Goal: Information Seeking & Learning: Learn about a topic

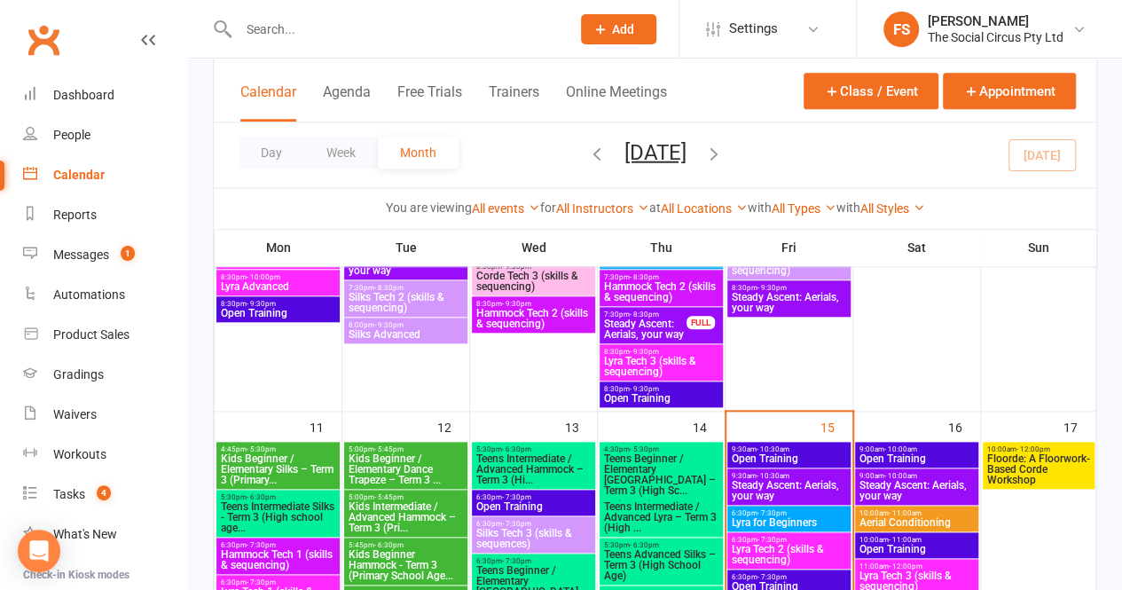
scroll to position [887, 0]
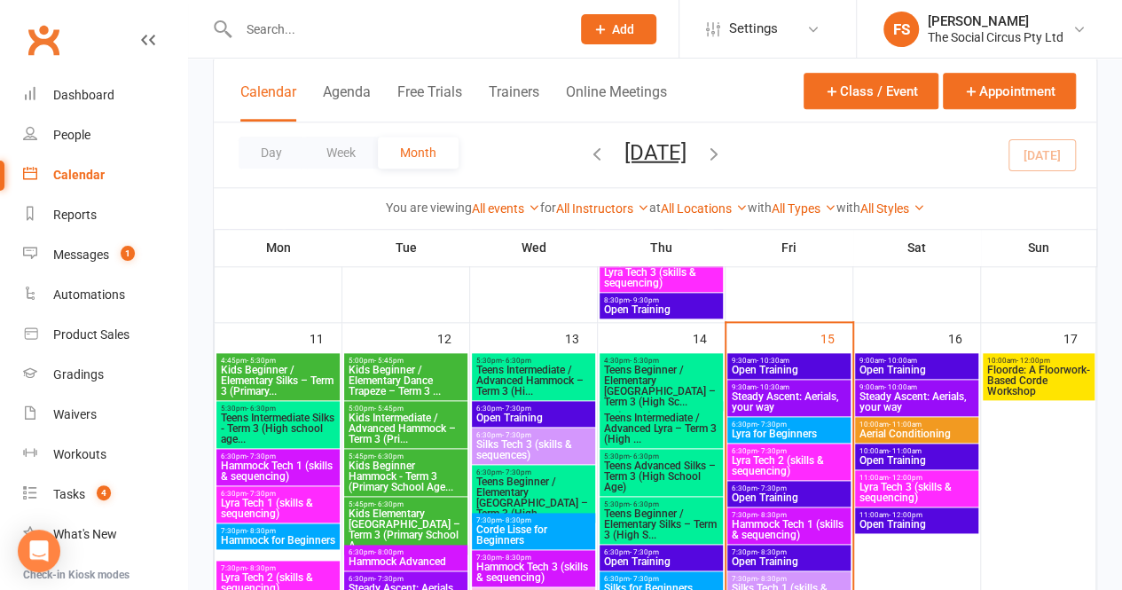
click at [1033, 369] on span "Floorde: A Floorwork-Based Corde Workshop" at bounding box center [1039, 381] width 105 height 32
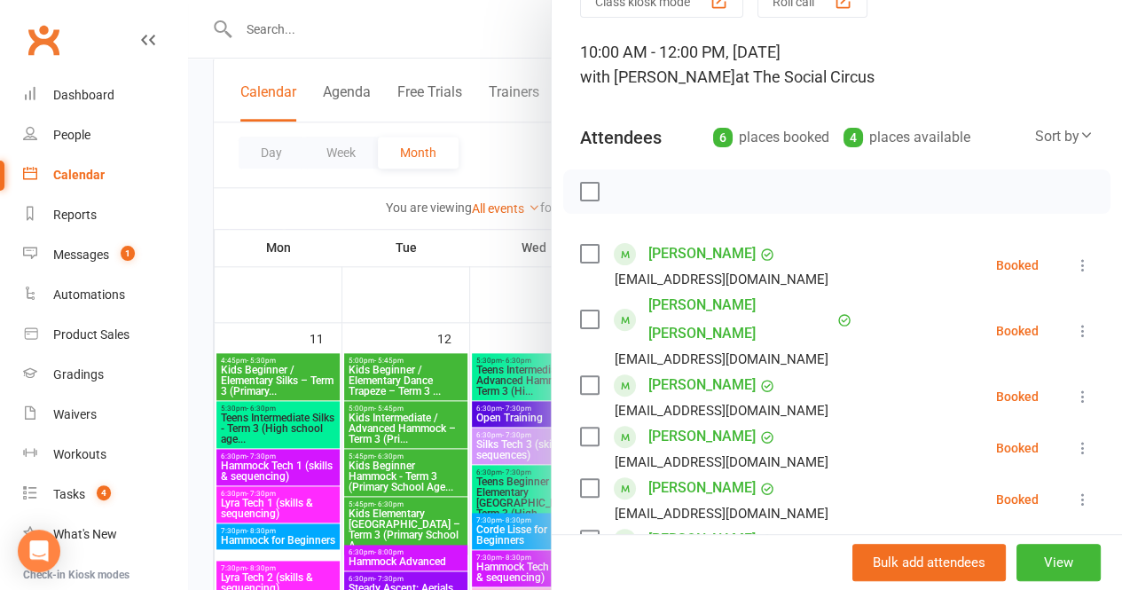
scroll to position [0, 0]
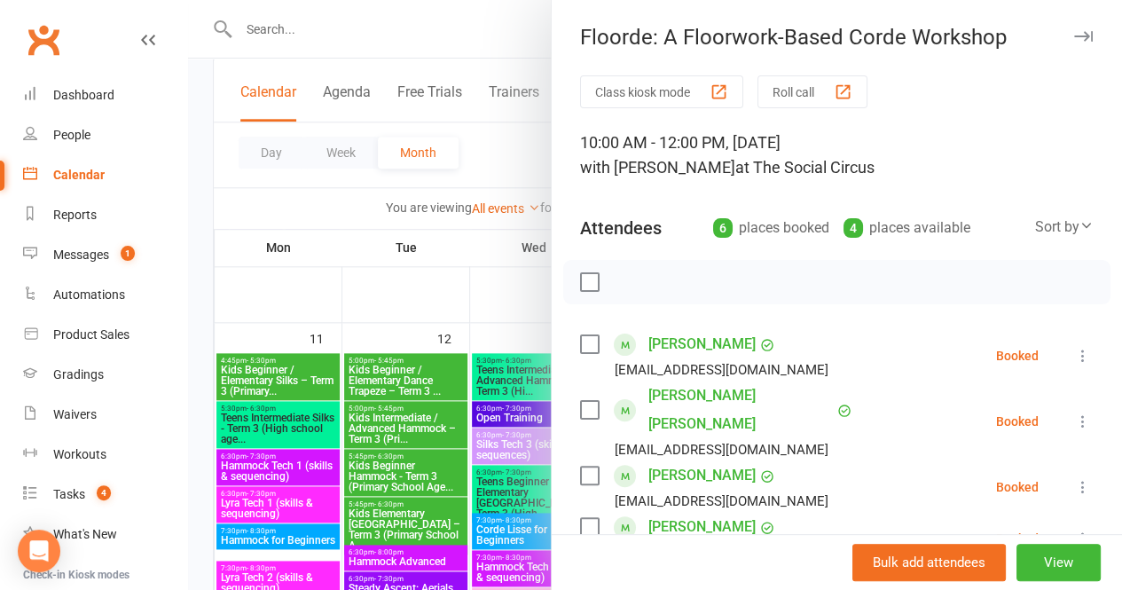
click at [1075, 38] on icon "button" at bounding box center [1084, 36] width 19 height 11
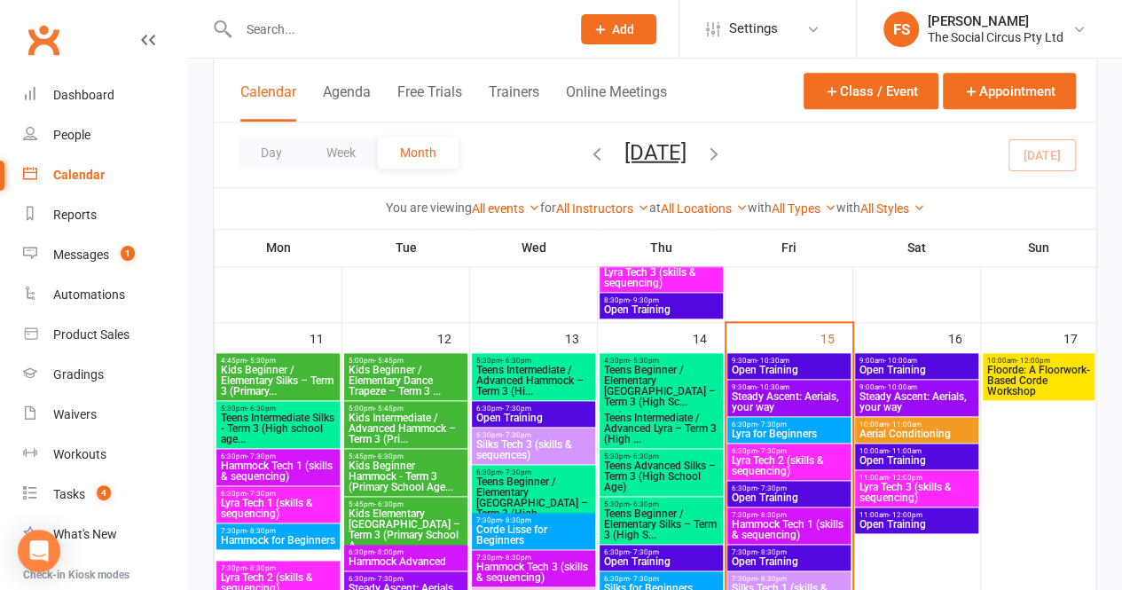
click at [815, 391] on span "Steady Ascent: Aerials, your way" at bounding box center [789, 401] width 116 height 21
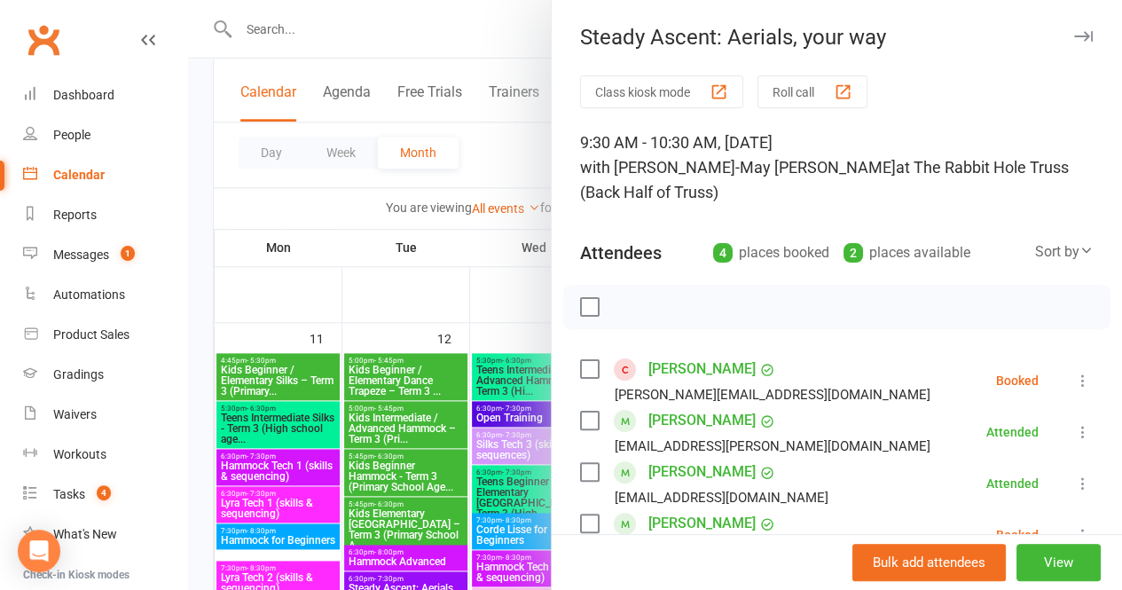
click at [1075, 37] on icon "button" at bounding box center [1084, 36] width 19 height 11
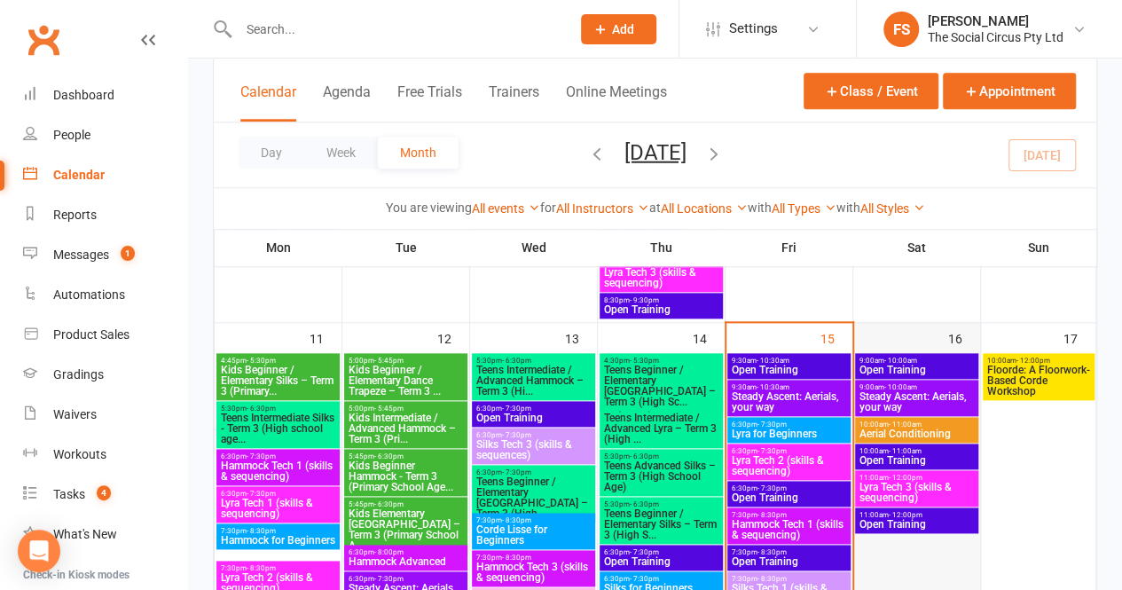
scroll to position [976, 0]
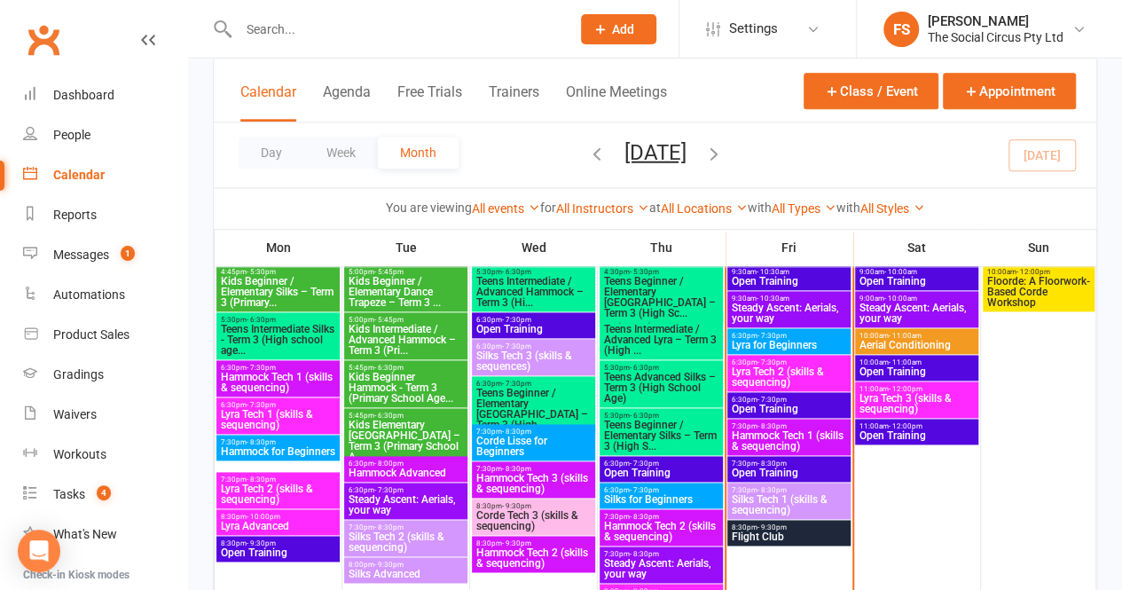
click at [811, 340] on span "Lyra for Beginners" at bounding box center [789, 345] width 116 height 11
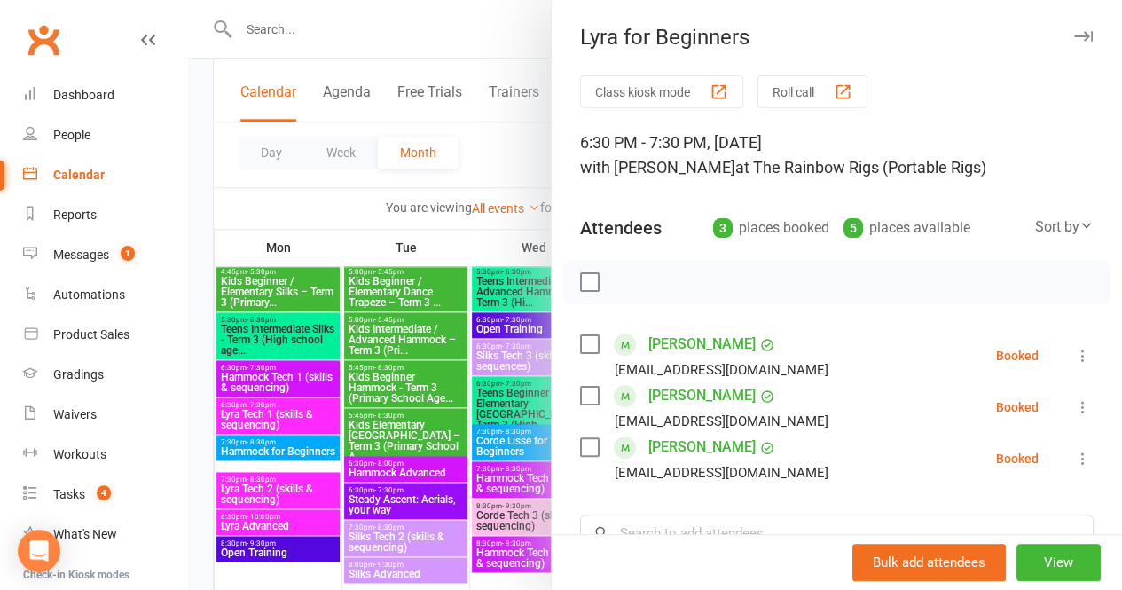
click at [1075, 33] on icon "button" at bounding box center [1084, 36] width 19 height 11
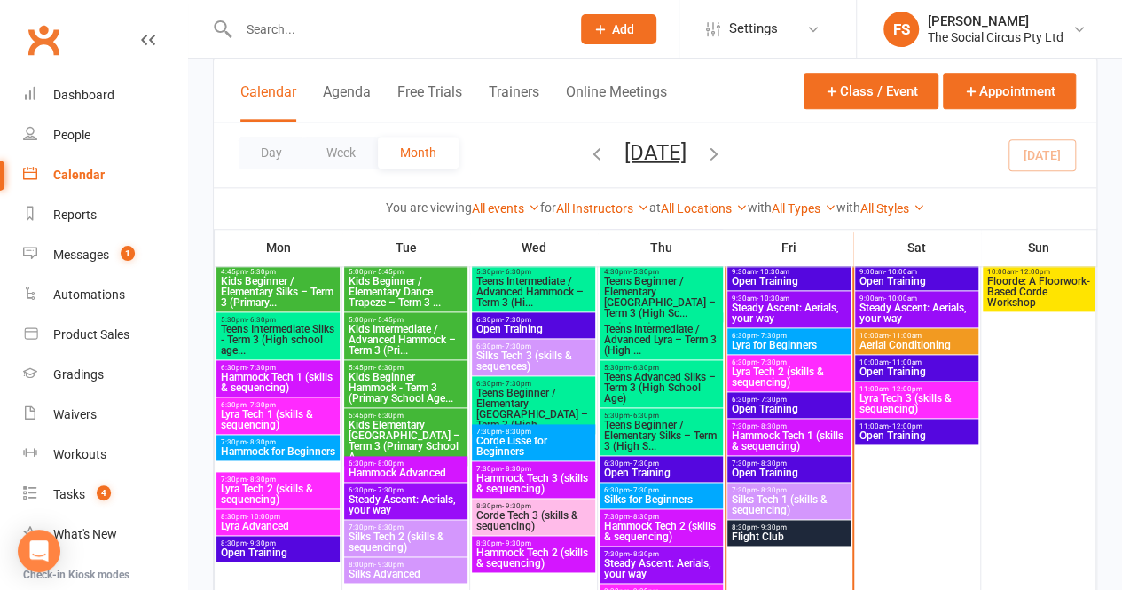
click at [807, 366] on span "Lyra Tech 2 (skills & sequencing)" at bounding box center [789, 376] width 116 height 21
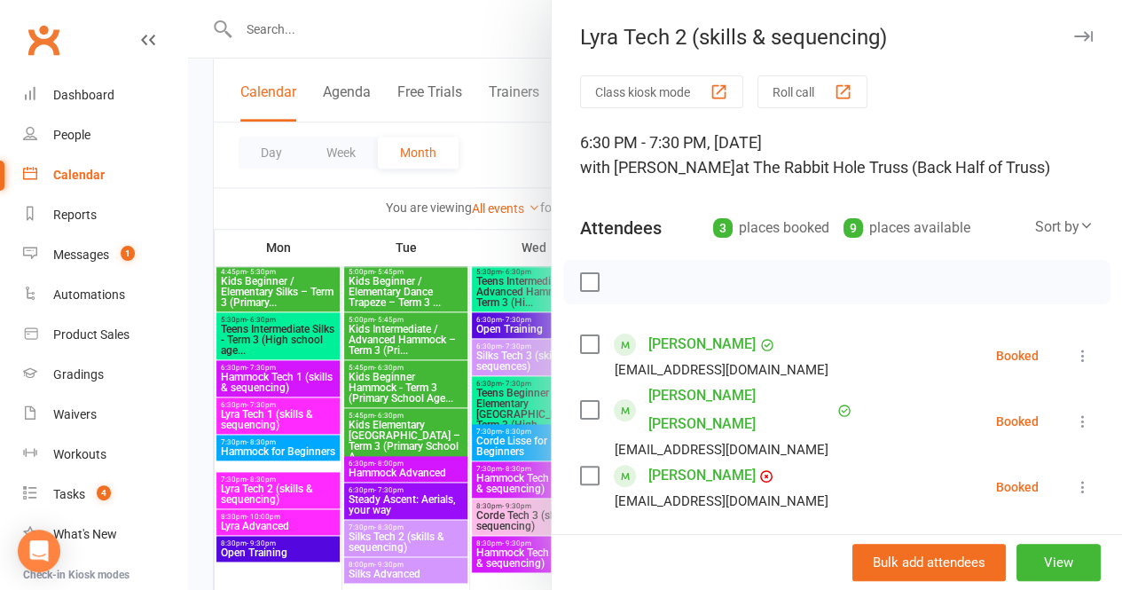
click at [1075, 36] on icon "button" at bounding box center [1084, 36] width 19 height 11
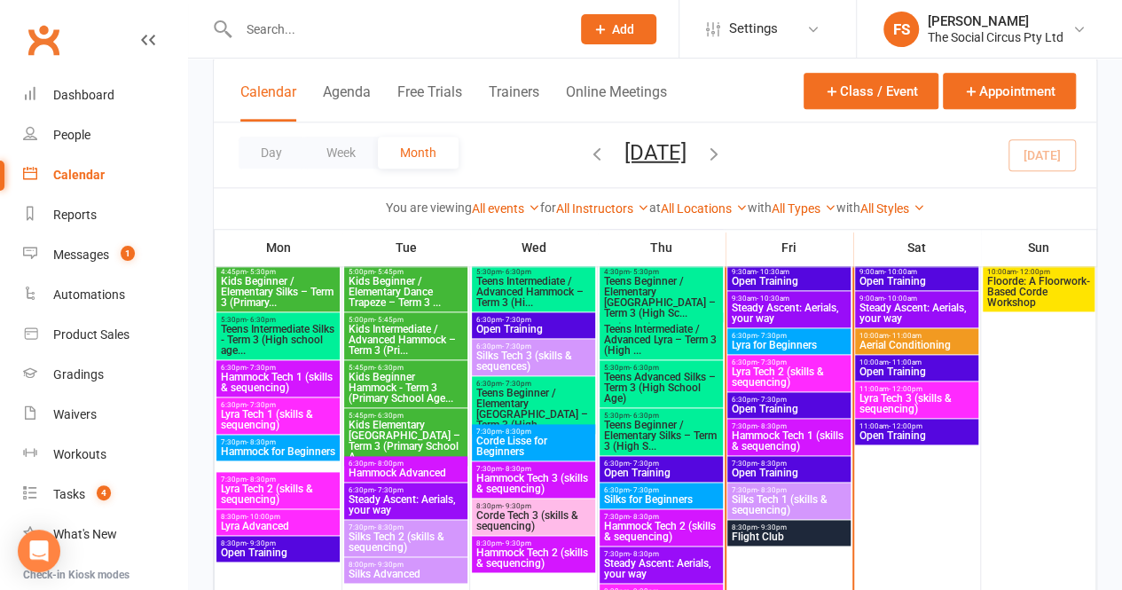
click at [814, 409] on span "Open Training" at bounding box center [789, 409] width 116 height 11
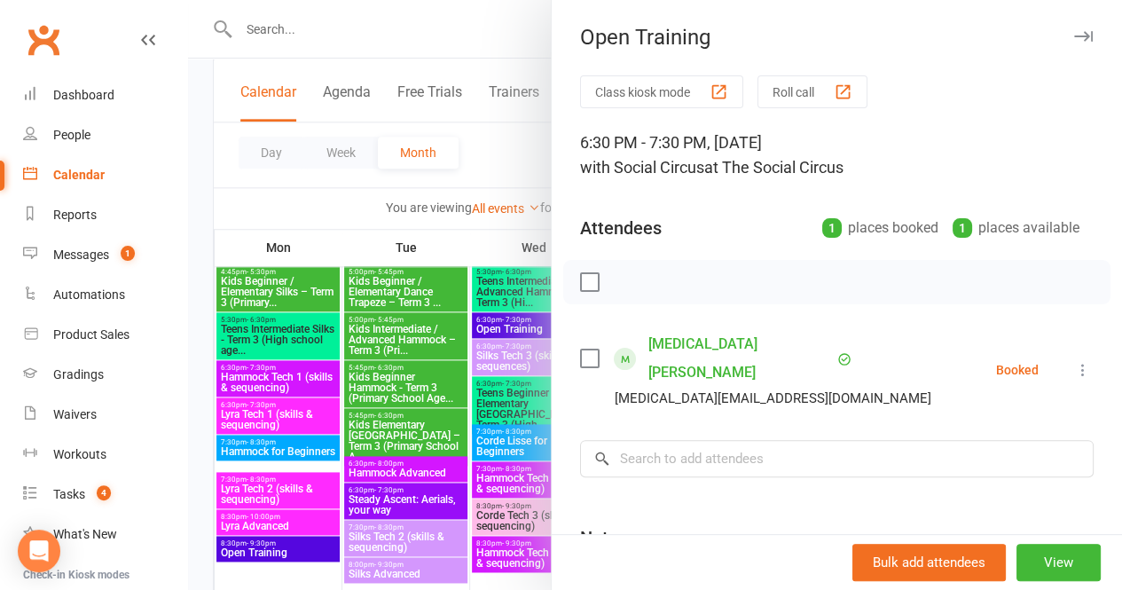
click at [1075, 36] on icon "button" at bounding box center [1084, 36] width 19 height 11
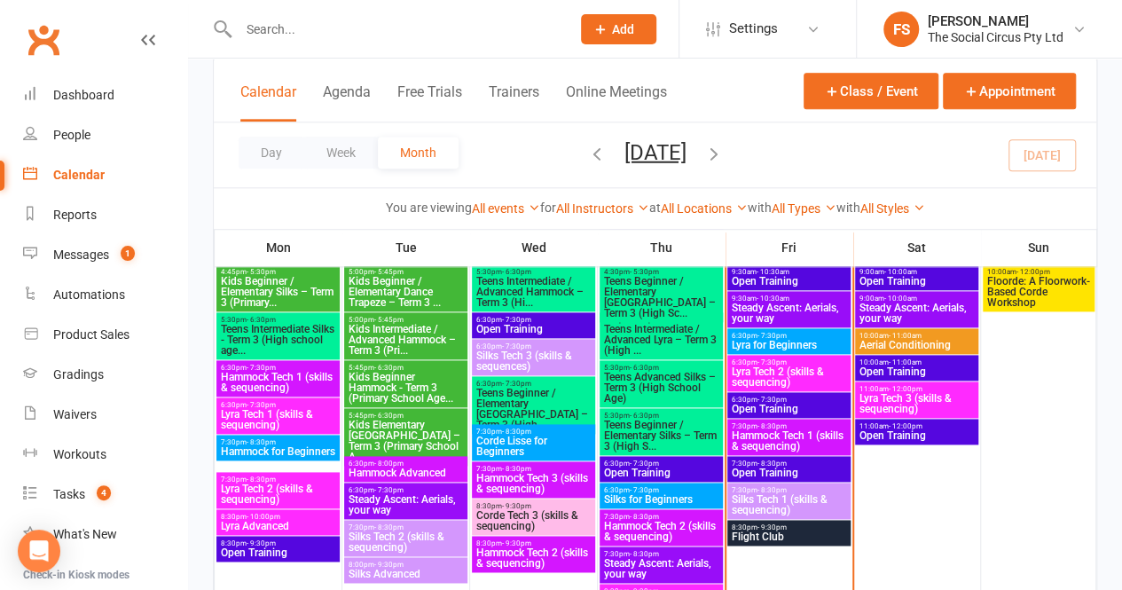
click at [819, 430] on span "Hammock Tech 1 (skills & sequencing)" at bounding box center [789, 440] width 116 height 21
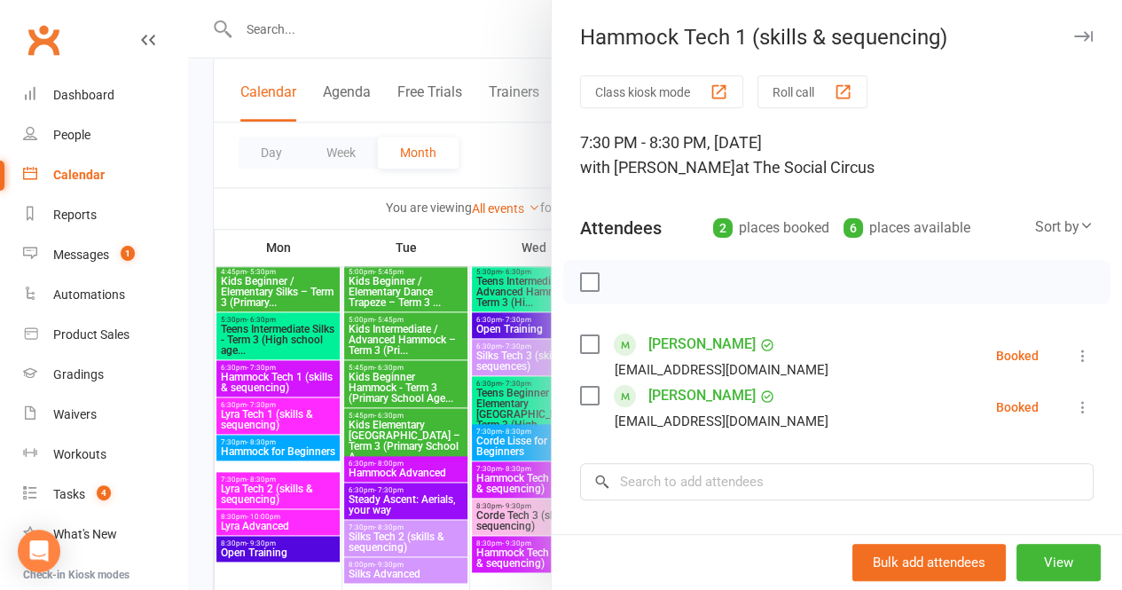
click at [1075, 38] on icon "button" at bounding box center [1084, 36] width 19 height 11
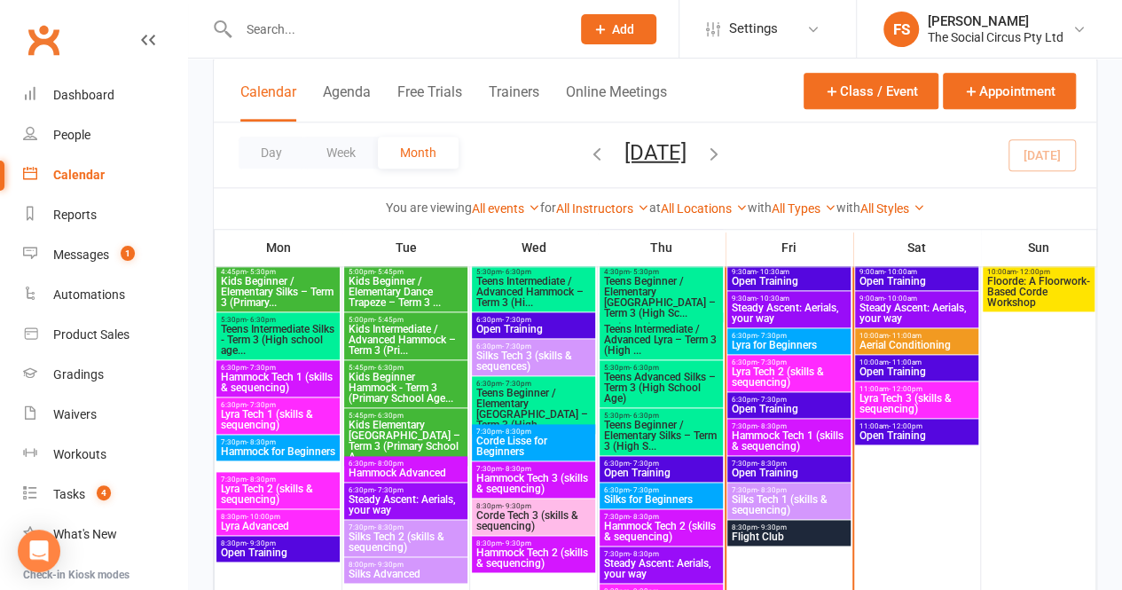
click at [783, 464] on span "- 8:30pm" at bounding box center [772, 464] width 29 height 8
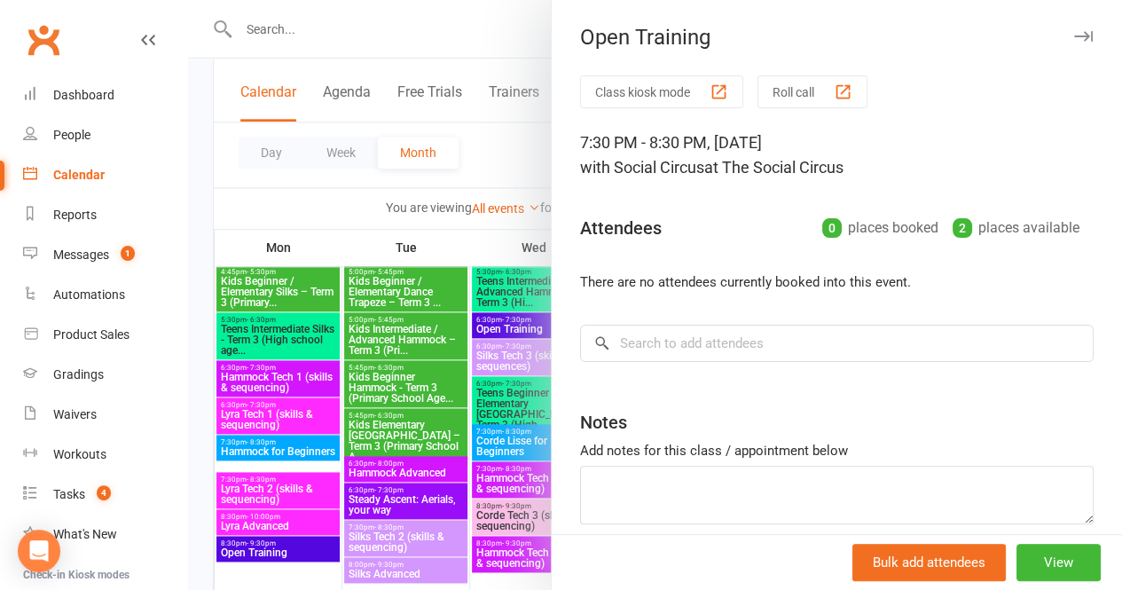
click at [1075, 36] on icon "button" at bounding box center [1084, 36] width 19 height 11
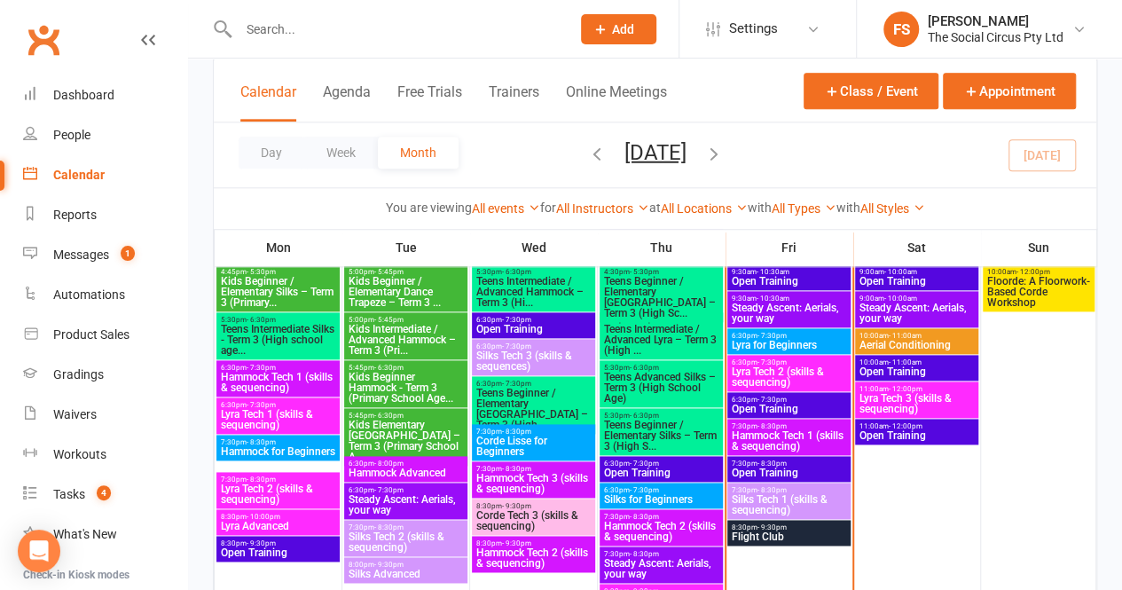
click at [799, 491] on span "7:30pm - 8:30pm" at bounding box center [789, 490] width 116 height 8
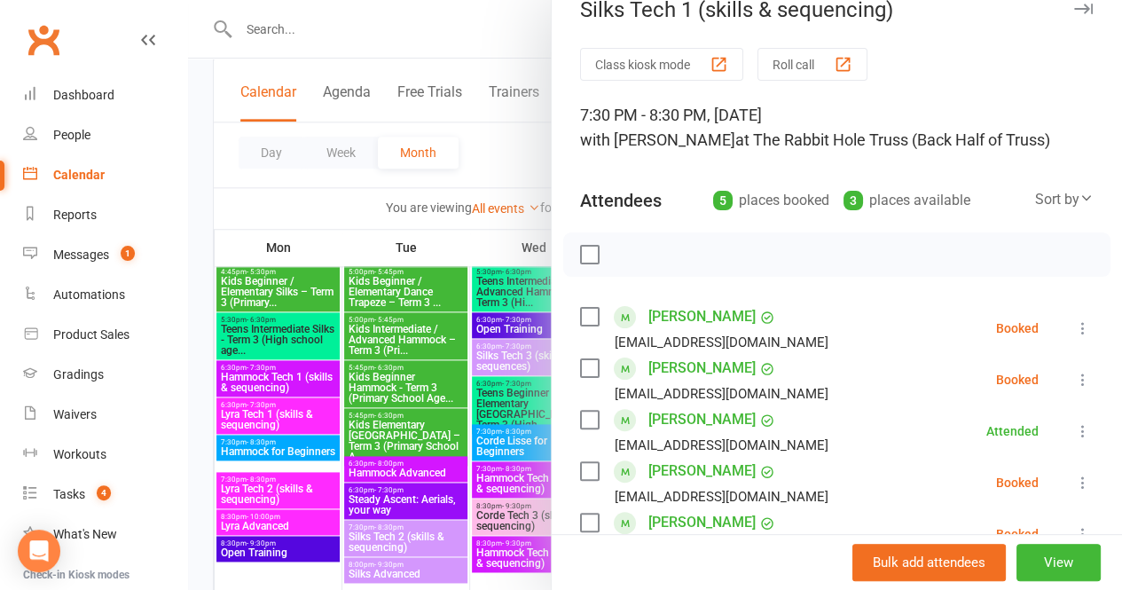
scroll to position [0, 0]
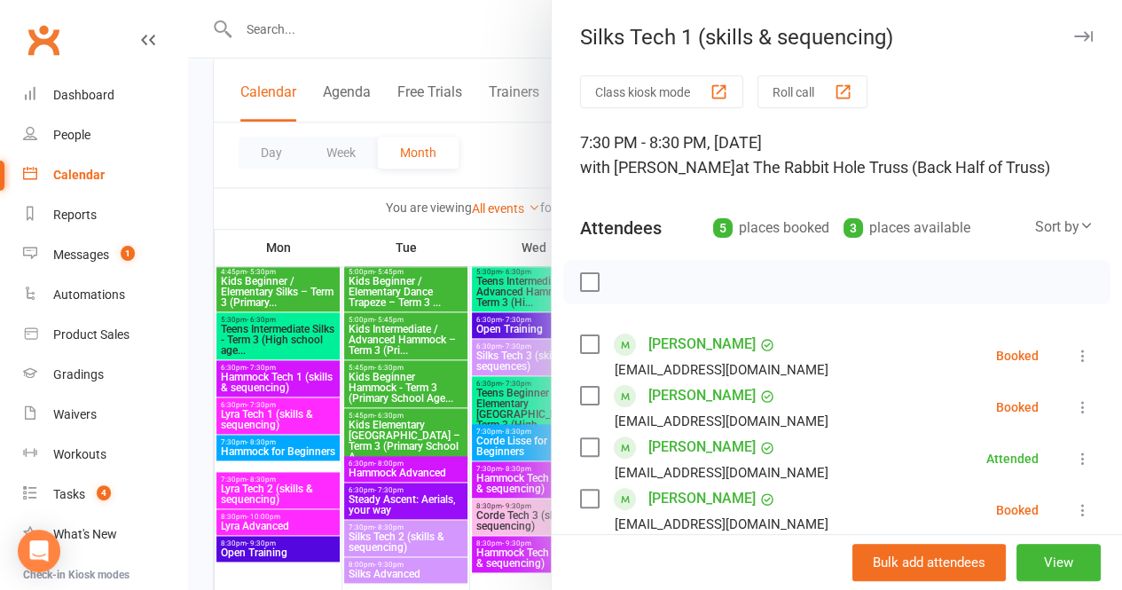
click at [1075, 39] on icon "button" at bounding box center [1084, 36] width 19 height 11
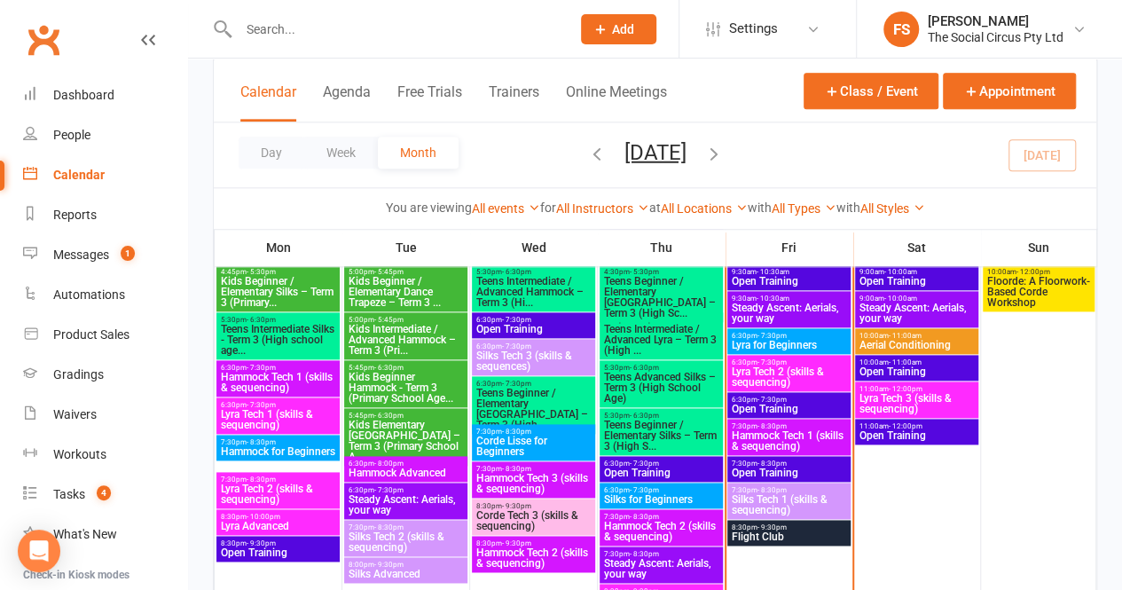
click at [790, 530] on span "8:30pm - 9:30pm" at bounding box center [789, 528] width 116 height 8
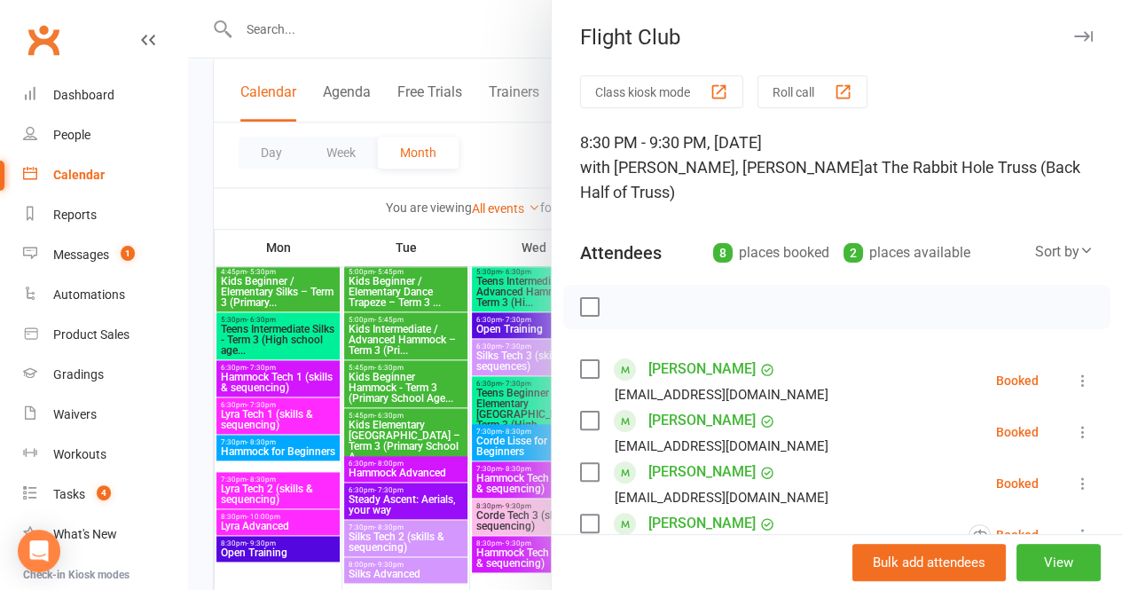
click at [1075, 40] on icon "button" at bounding box center [1084, 36] width 19 height 11
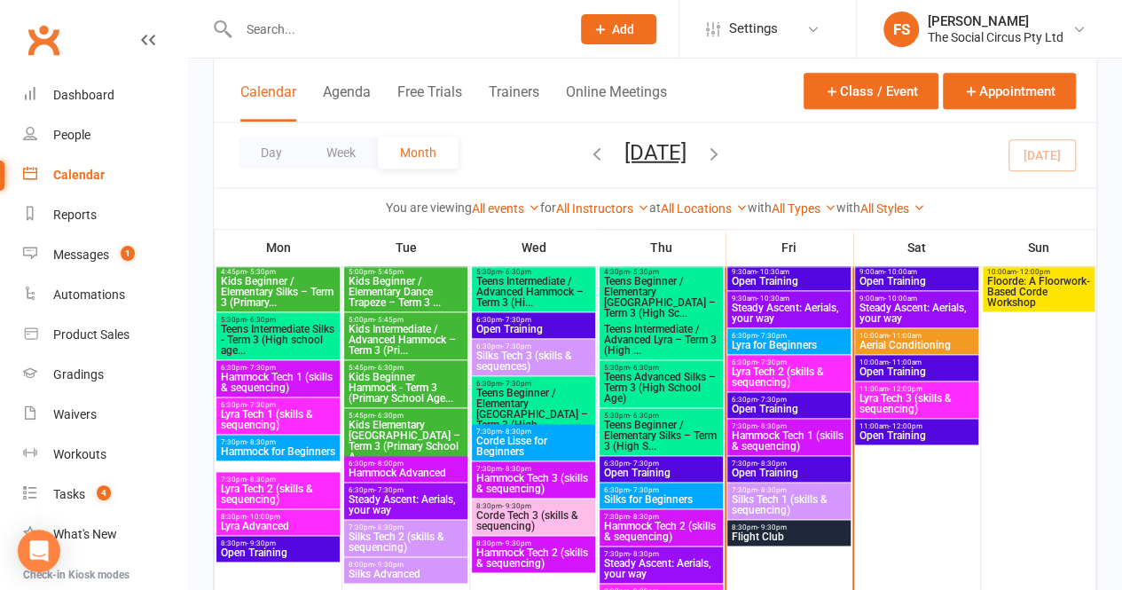
click at [809, 436] on span "Hammock Tech 1 (skills & sequencing)" at bounding box center [789, 440] width 116 height 21
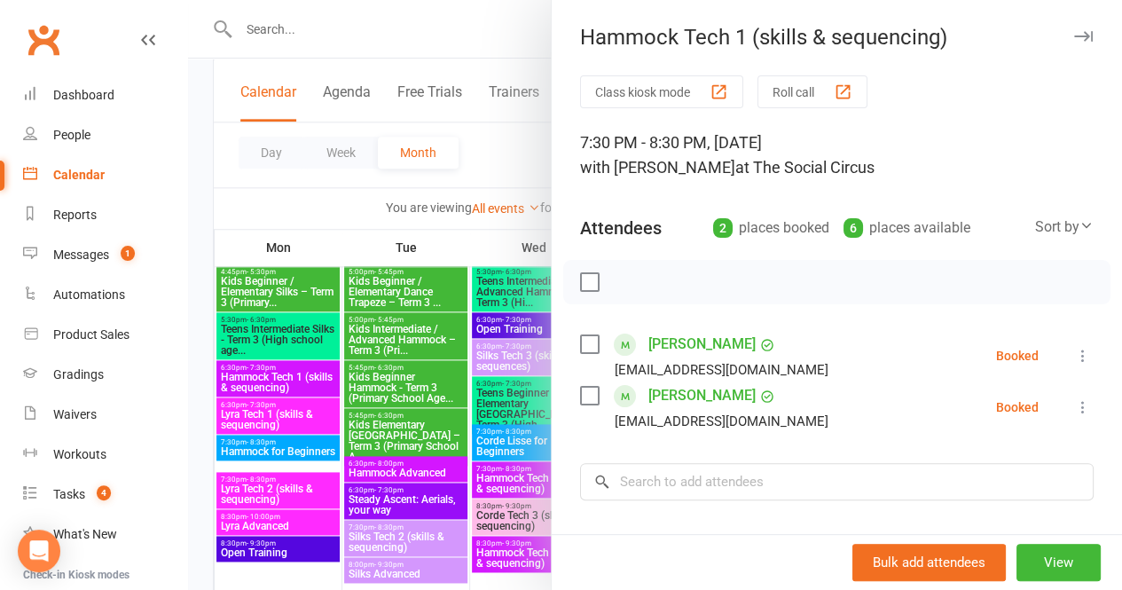
click at [1075, 37] on icon "button" at bounding box center [1084, 36] width 19 height 11
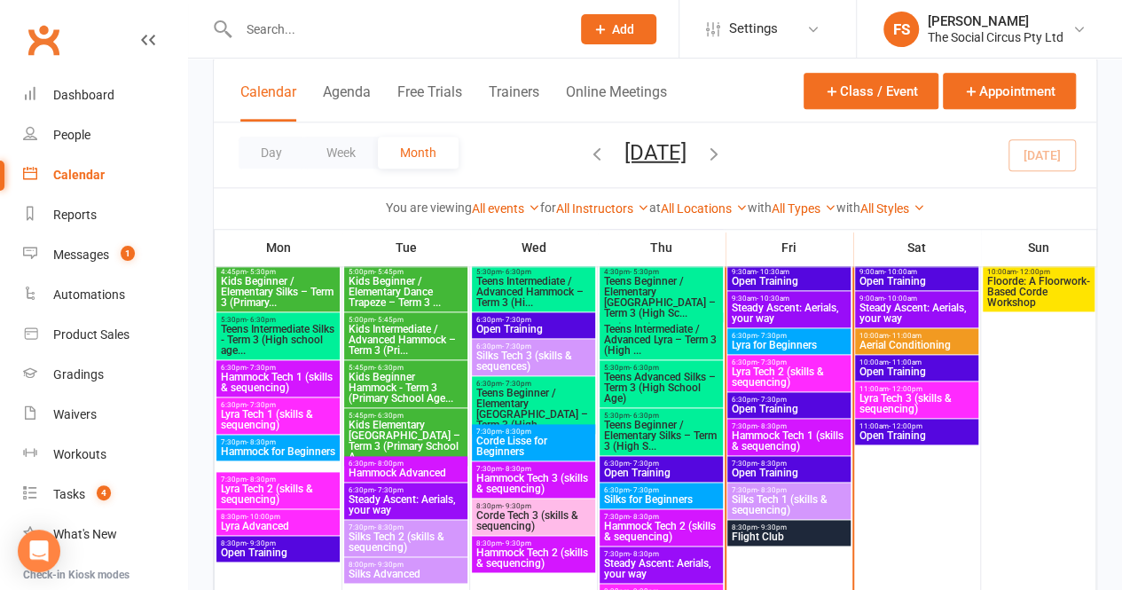
click at [791, 494] on span "Silks Tech 1 (skills & sequencing)" at bounding box center [789, 504] width 116 height 21
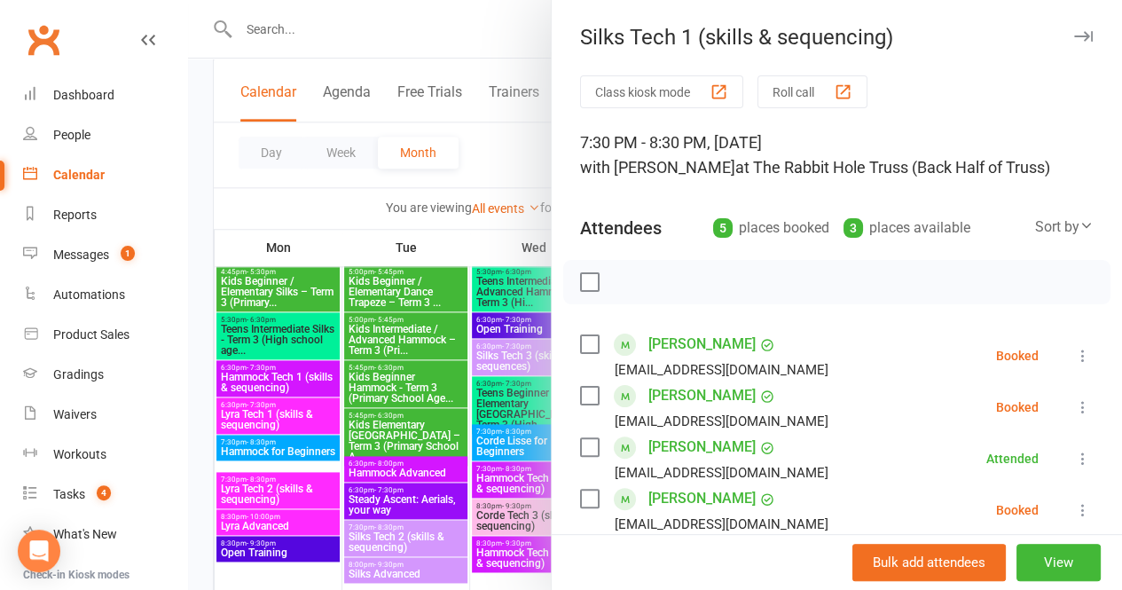
click at [1073, 42] on button "button" at bounding box center [1083, 36] width 21 height 21
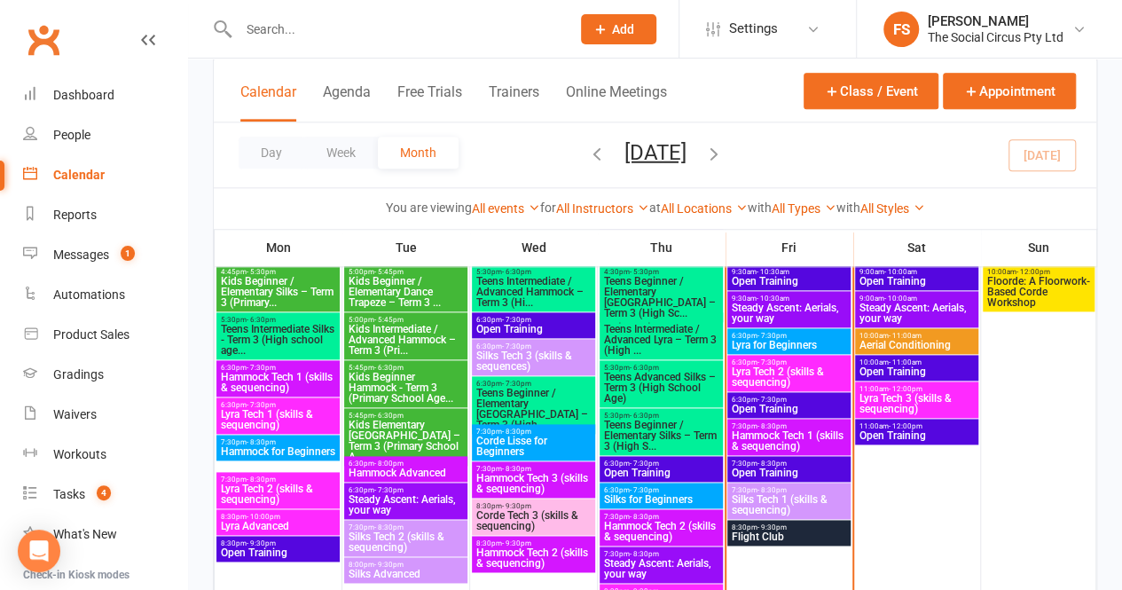
click at [804, 340] on span "Lyra for Beginners" at bounding box center [789, 345] width 116 height 11
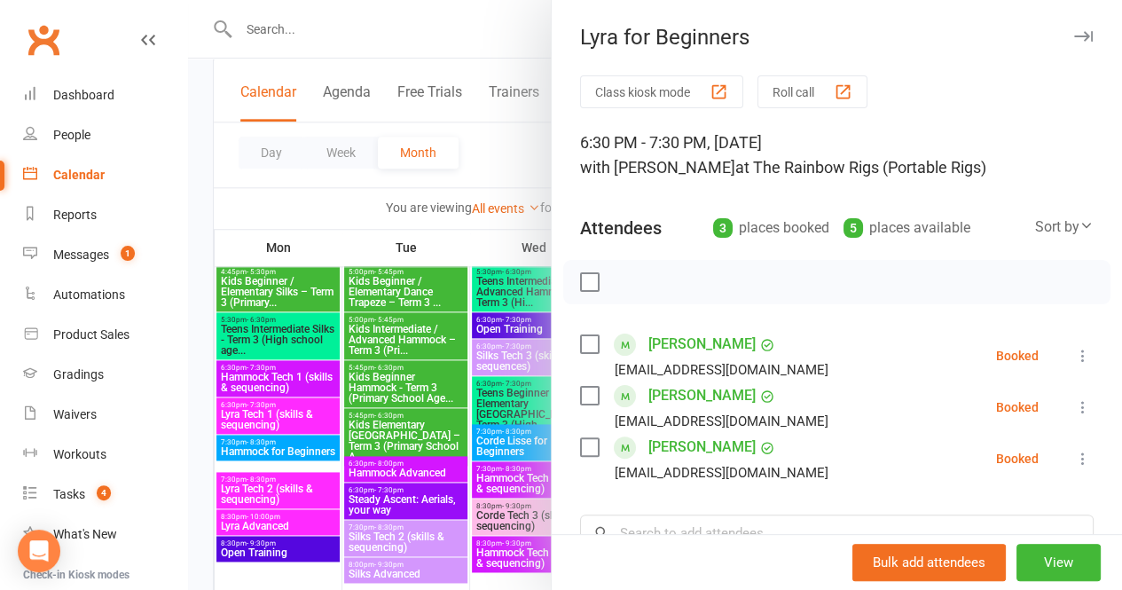
click at [807, 350] on li "[PERSON_NAME] [EMAIL_ADDRESS][DOMAIN_NAME] Booked More info Remove Check in Mar…" at bounding box center [837, 355] width 514 height 51
click at [1075, 36] on icon "button" at bounding box center [1084, 36] width 19 height 11
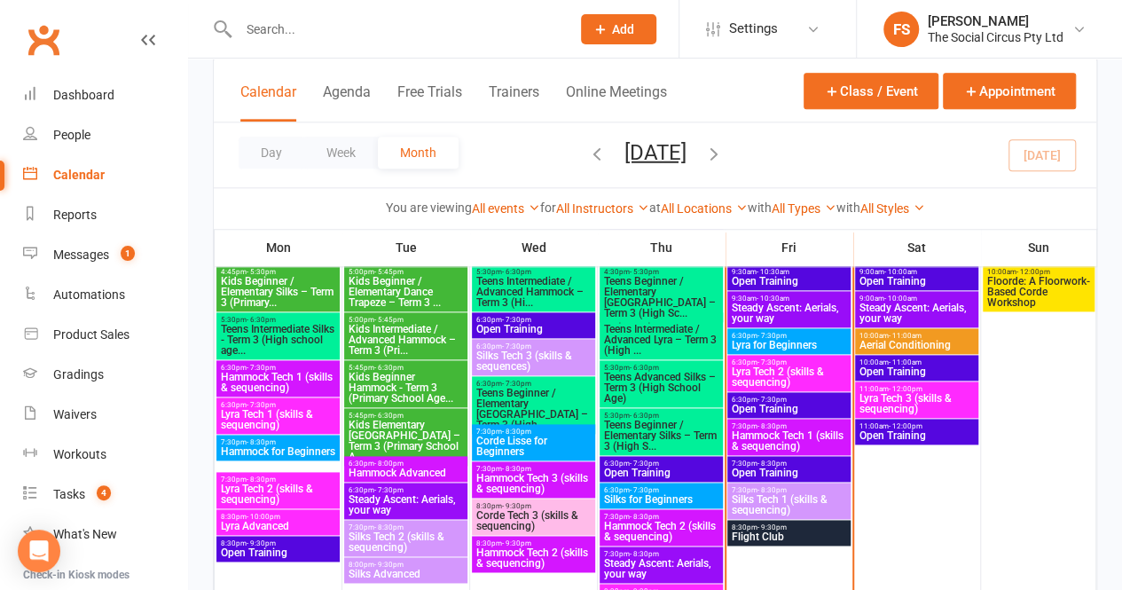
click at [806, 374] on span "Lyra Tech 2 (skills & sequencing)" at bounding box center [789, 376] width 116 height 21
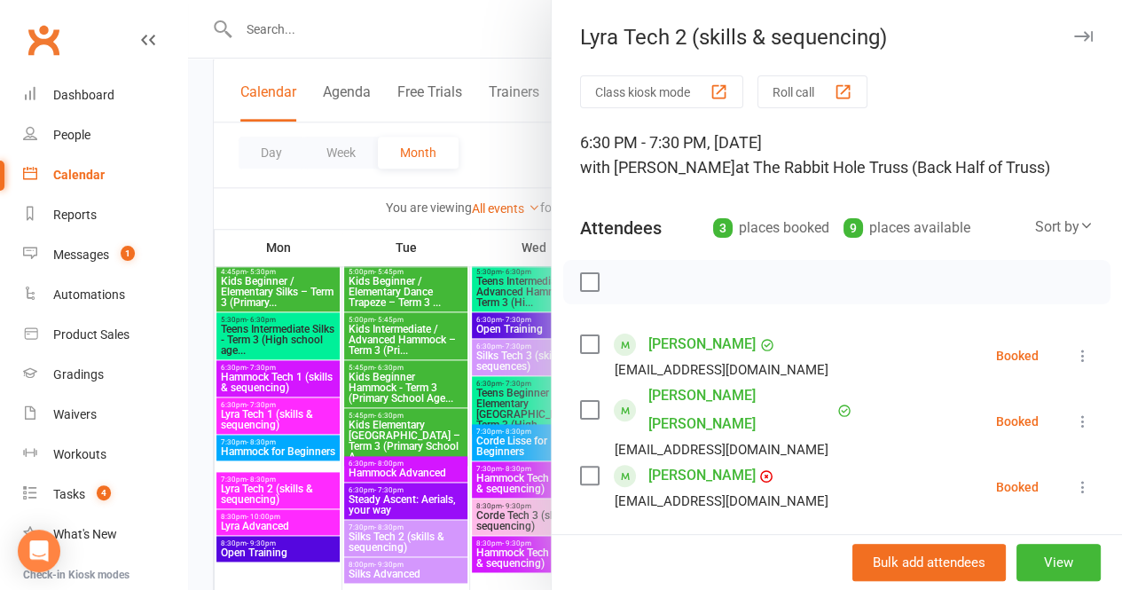
click at [1075, 38] on icon "button" at bounding box center [1084, 36] width 19 height 11
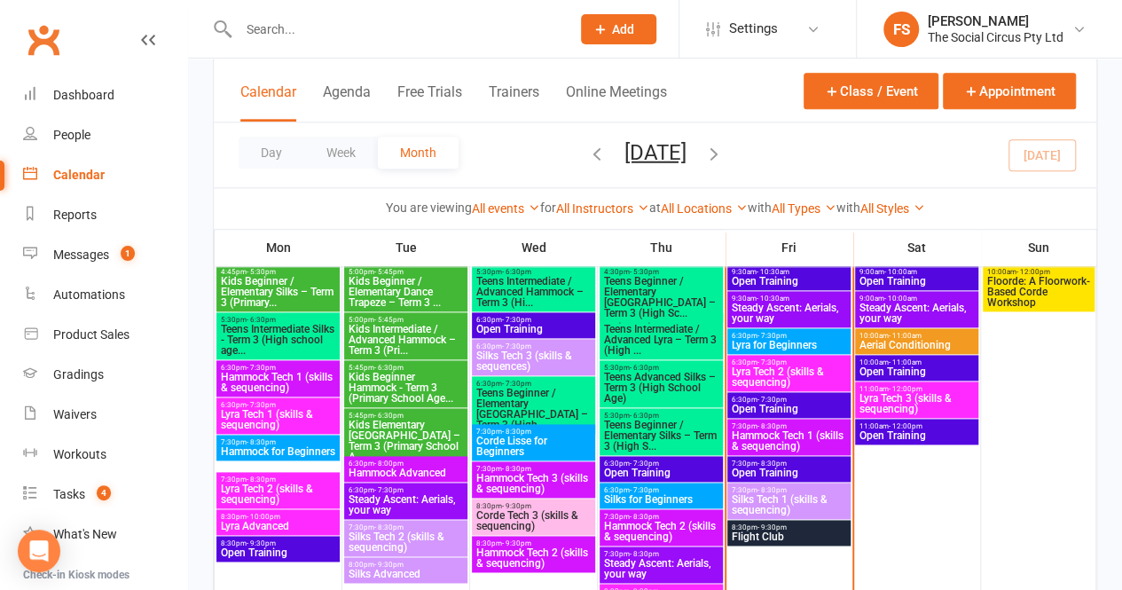
click at [1056, 38] on div "The Social Circus Pty Ltd" at bounding box center [996, 37] width 136 height 16
